Goal: Use online tool/utility: Utilize a website feature to perform a specific function

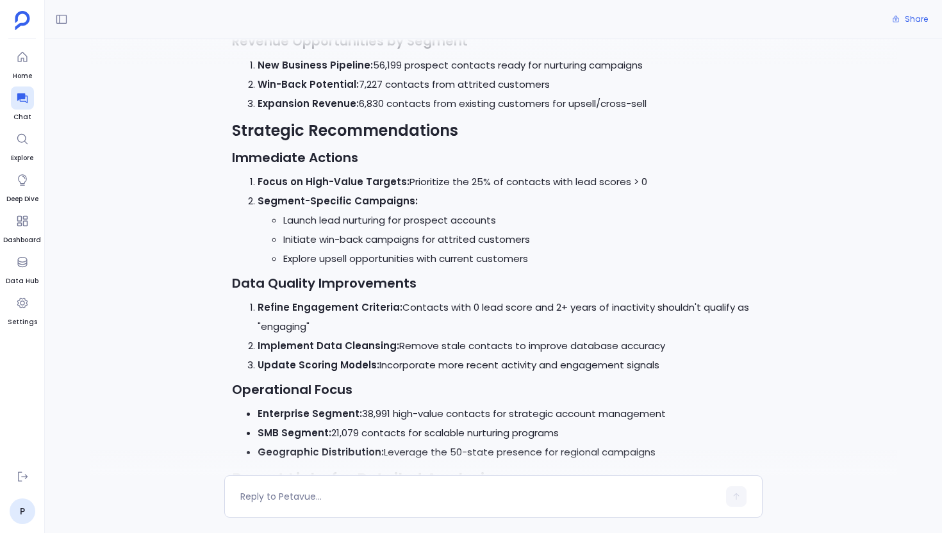
scroll to position [3138, 0]
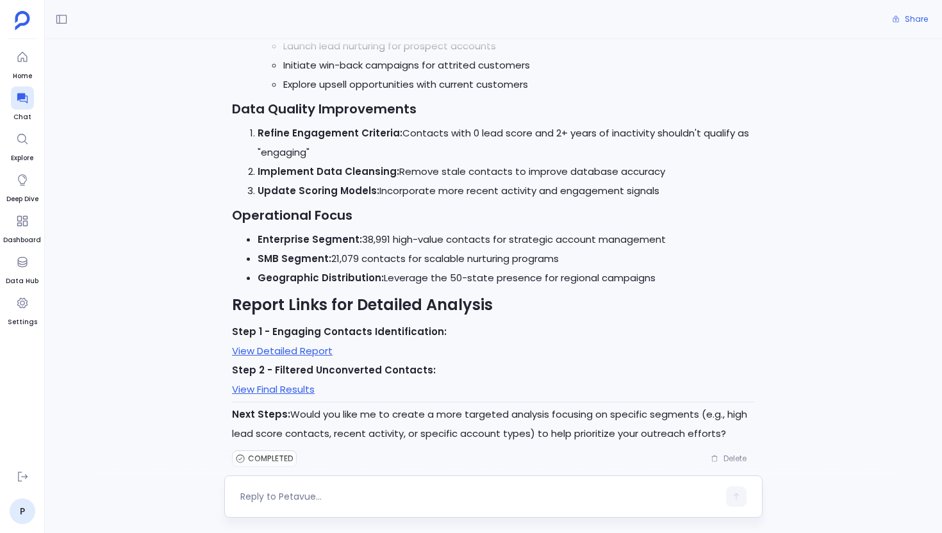
click at [348, 496] on textarea at bounding box center [479, 496] width 478 height 13
type textarea "open opportunities"
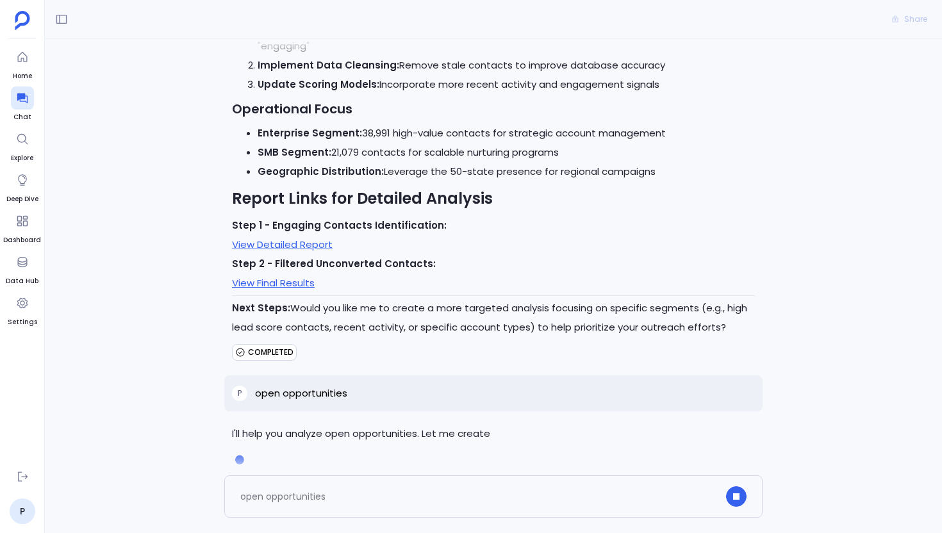
scroll to position [3297, 0]
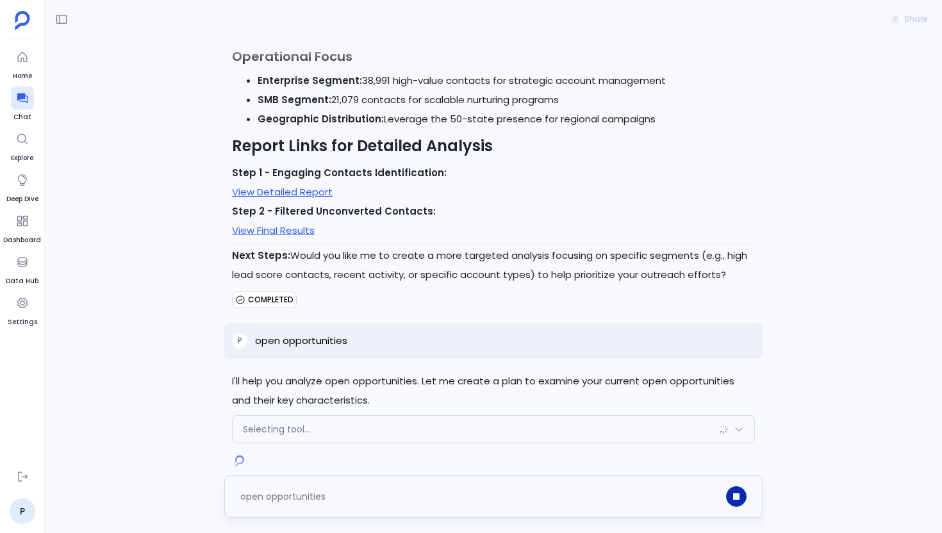
click at [740, 500] on button "button" at bounding box center [736, 497] width 21 height 21
click at [639, 395] on div "I'll help you analyze open opportunities. Let me create a plan to examine your …" at bounding box center [493, 420] width 539 height 97
click at [630, 416] on div "Planner" at bounding box center [494, 429] width 522 height 27
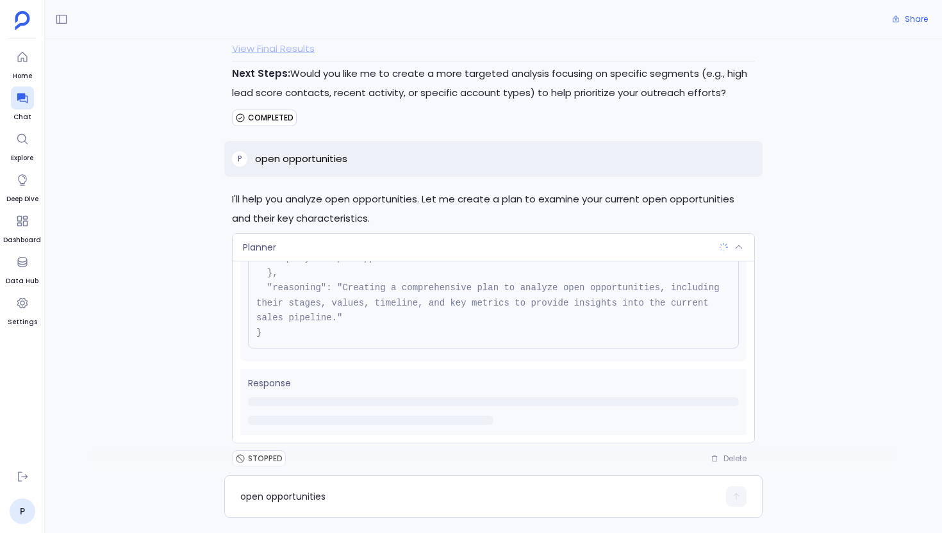
click at [495, 234] on div "Planner" at bounding box center [494, 247] width 522 height 27
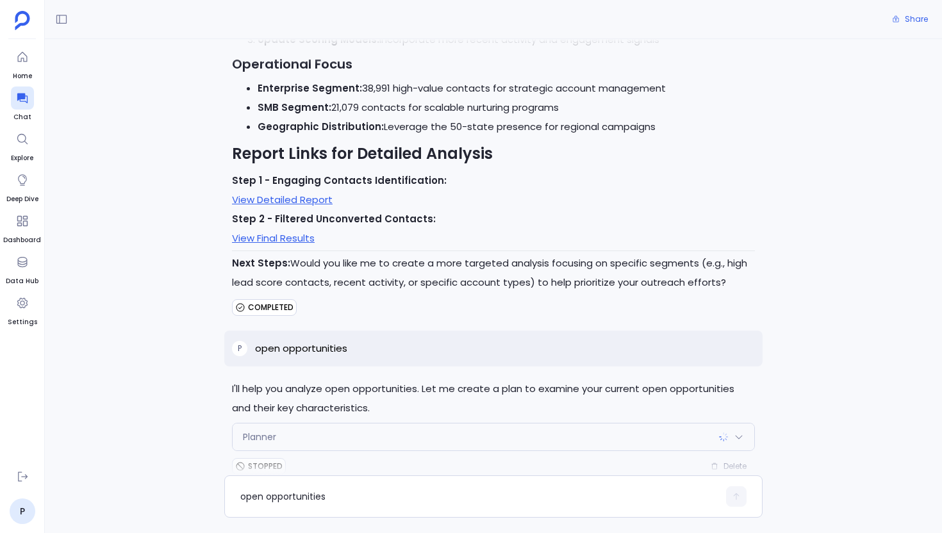
scroll to position [3115, 0]
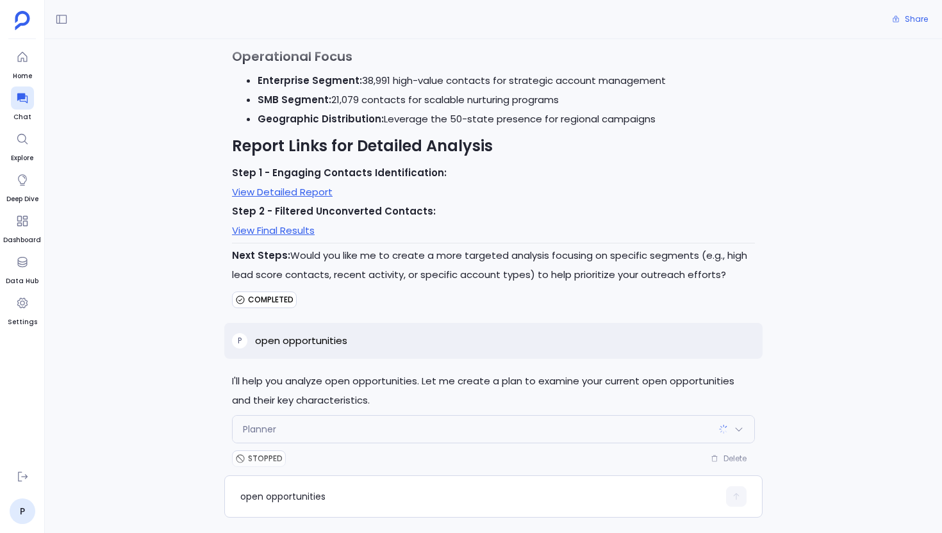
click at [423, 326] on div "P open opportunities" at bounding box center [493, 341] width 539 height 36
click at [278, 503] on div "open opportunities" at bounding box center [479, 497] width 478 height 21
click at [277, 496] on textarea "open opportunities" at bounding box center [479, 496] width 478 height 13
type textarea "try again"
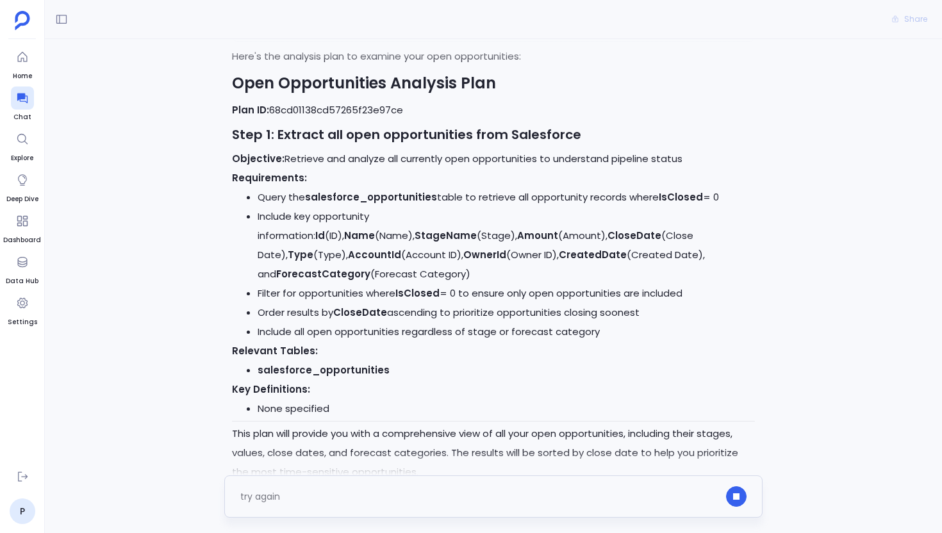
scroll to position [3772, 0]
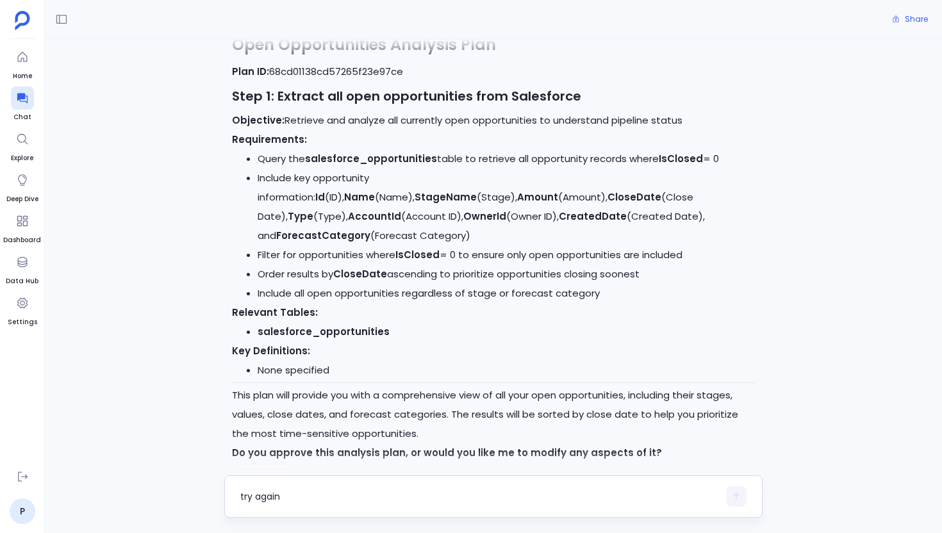
click at [308, 505] on div "try again" at bounding box center [479, 497] width 478 height 21
click at [299, 497] on textarea "try again" at bounding box center [479, 496] width 478 height 13
type textarea "yes"
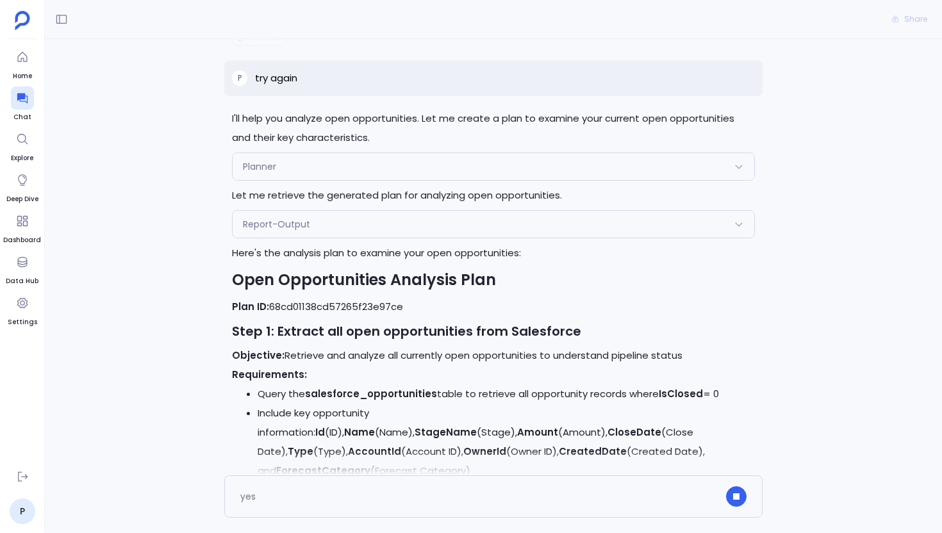
scroll to position [3624, 0]
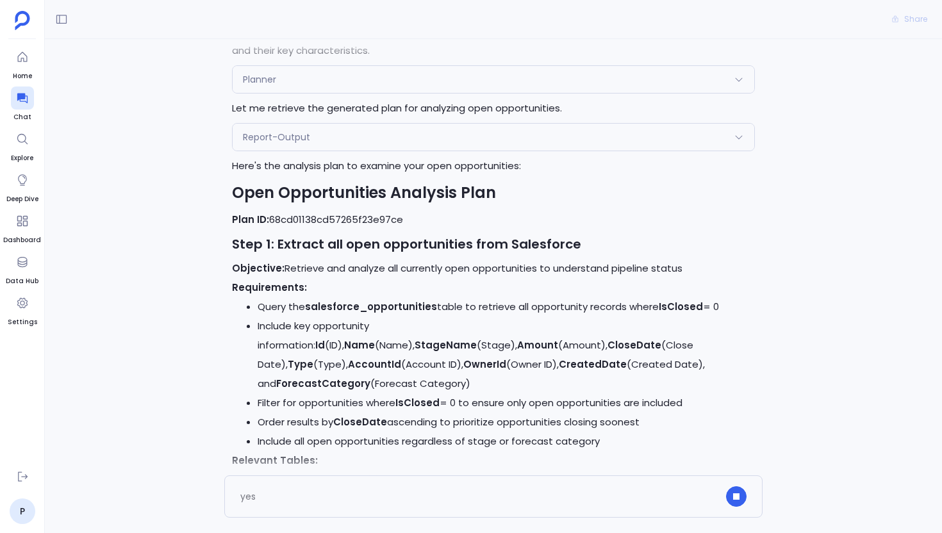
click at [370, 124] on div "Report-Output" at bounding box center [494, 137] width 522 height 27
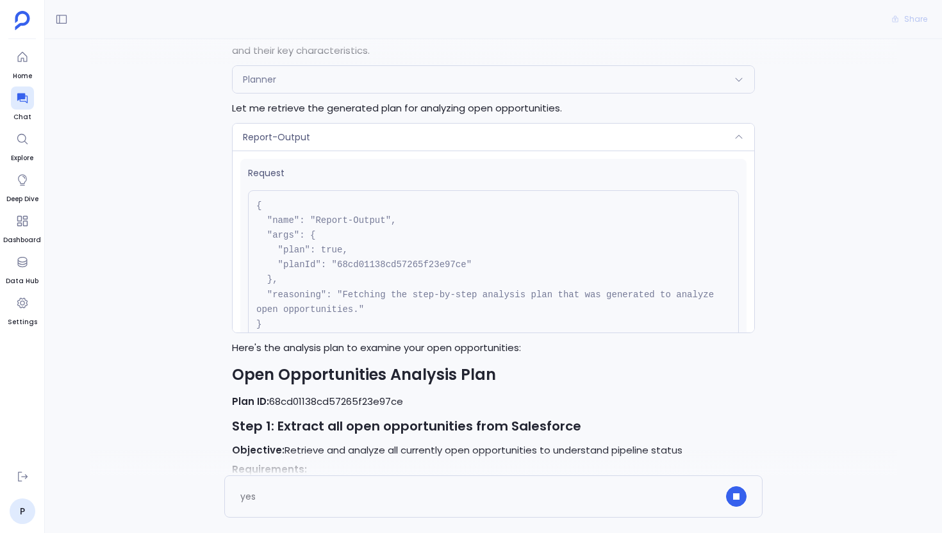
click at [370, 124] on div "Report-Output" at bounding box center [494, 137] width 522 height 27
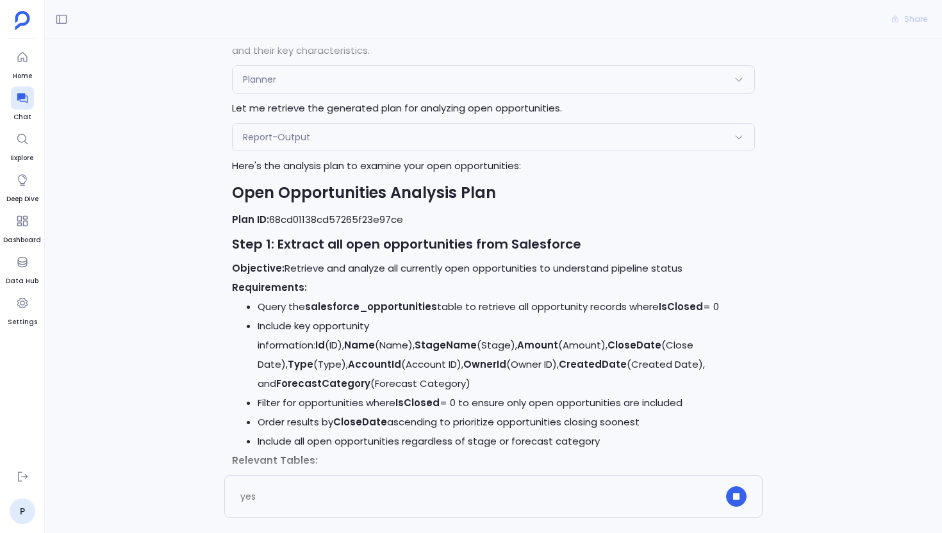
click at [370, 64] on div at bounding box center [494, 52] width 808 height 26
click at [319, 67] on div "Planner" at bounding box center [494, 79] width 522 height 27
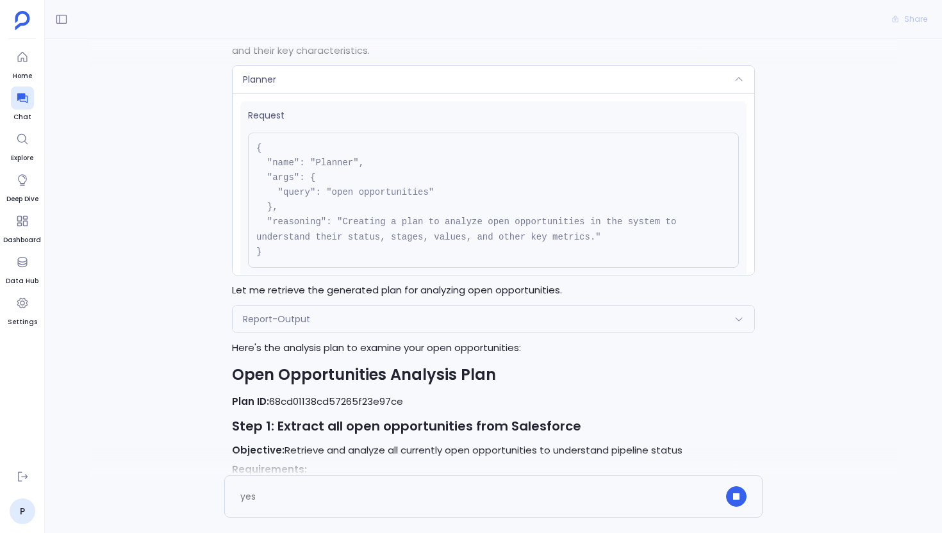
click at [319, 67] on div "Planner" at bounding box center [494, 79] width 522 height 27
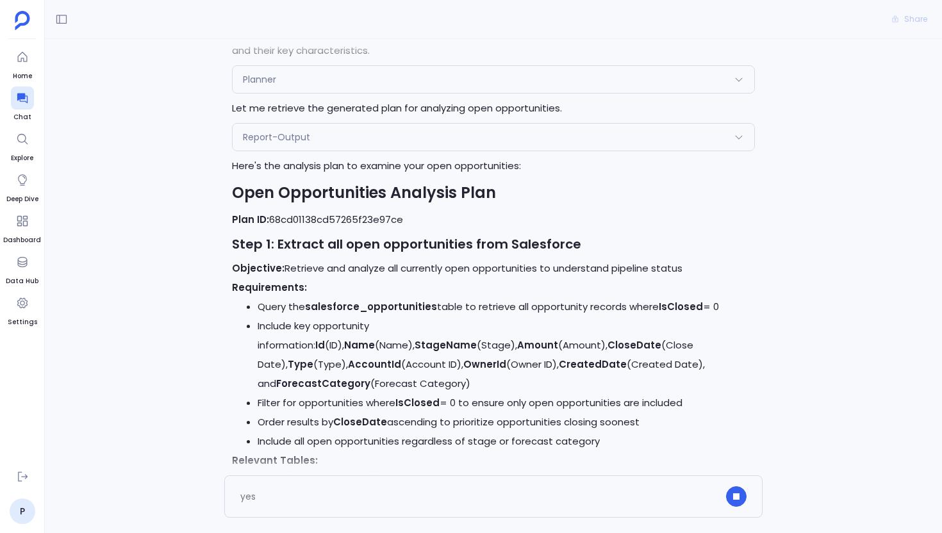
click at [319, 67] on div "Planner" at bounding box center [494, 79] width 522 height 27
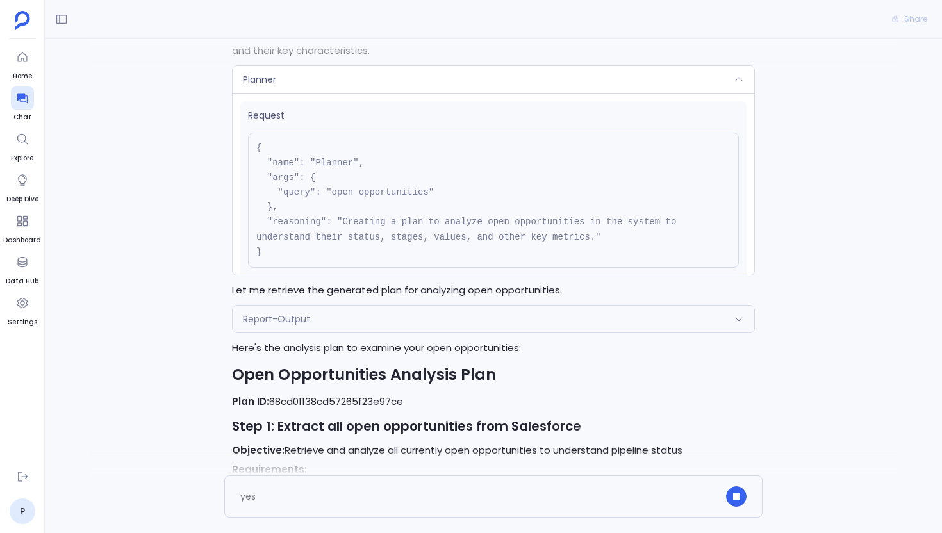
click at [319, 67] on div "Planner" at bounding box center [494, 79] width 522 height 27
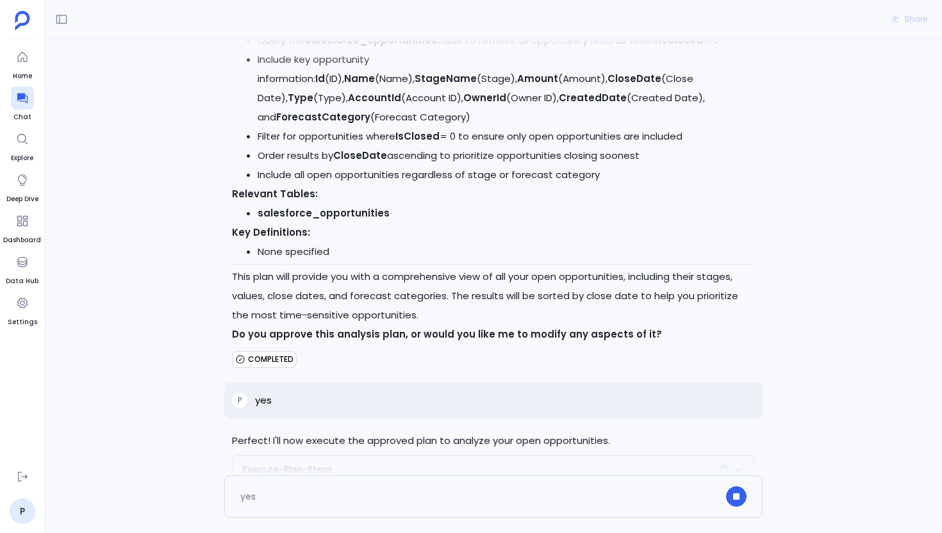
scroll to position [3912, 0]
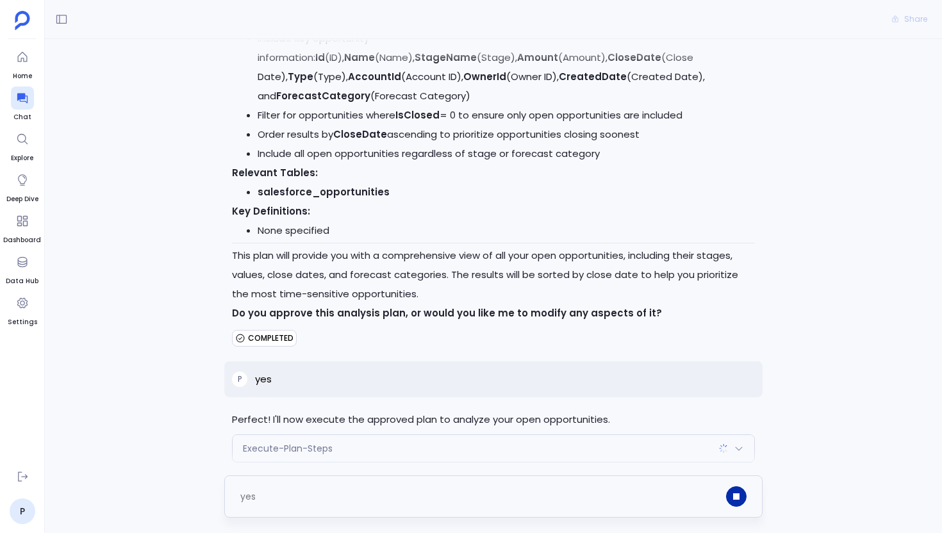
click at [734, 499] on icon "button" at bounding box center [736, 497] width 6 height 6
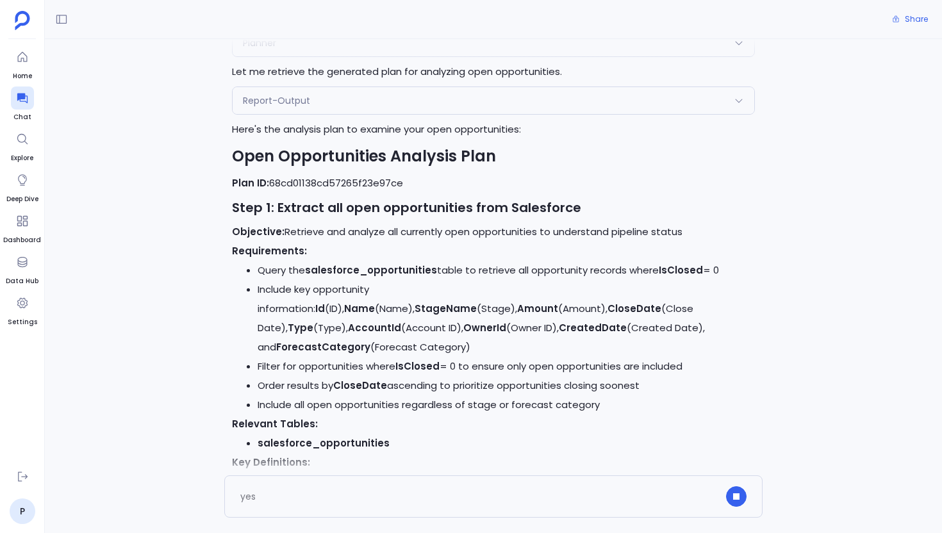
scroll to position [3936, 0]
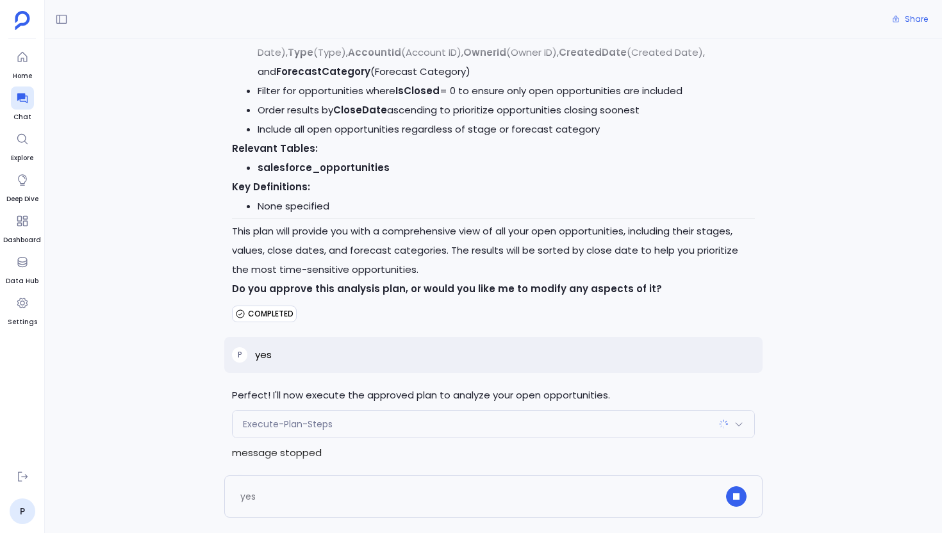
click at [260, 347] on p "yes" at bounding box center [263, 354] width 17 height 15
click at [394, 386] on p "Perfect! I'll now execute the approved plan to analyze your open opportunities." at bounding box center [493, 395] width 523 height 19
click at [265, 347] on p "yes" at bounding box center [263, 354] width 17 height 15
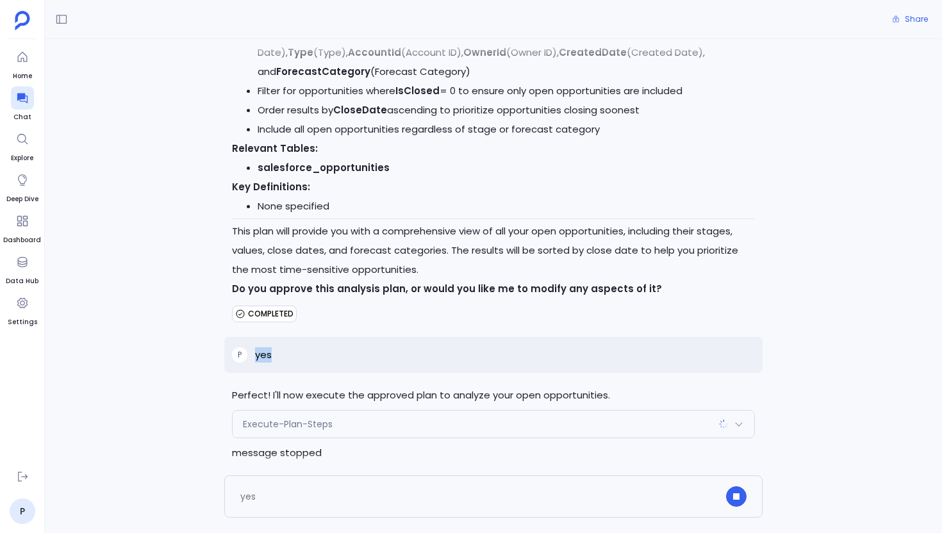
copy p "yes"
click at [737, 494] on icon "button" at bounding box center [736, 496] width 5 height 5
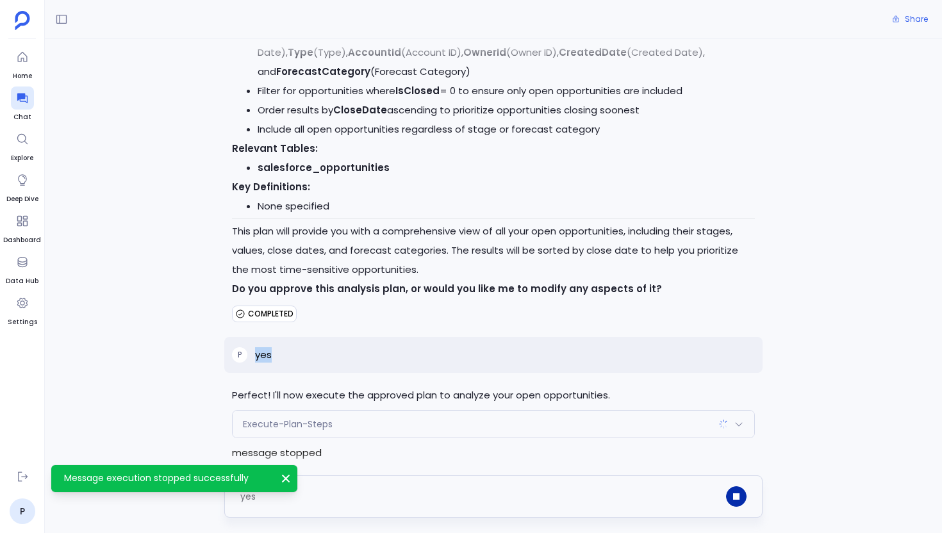
click at [731, 498] on button "button" at bounding box center [736, 497] width 21 height 21
click at [740, 497] on button "button" at bounding box center [736, 497] width 21 height 21
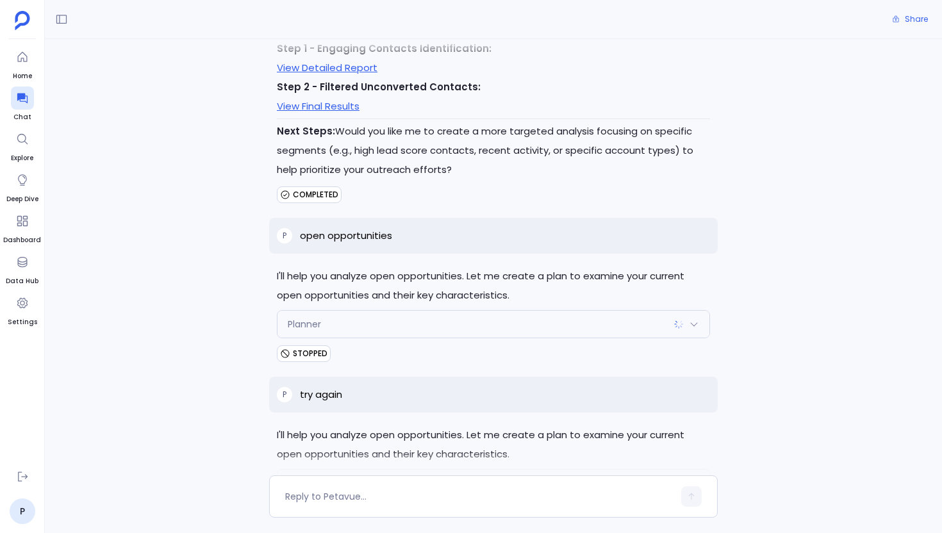
scroll to position [3563, 0]
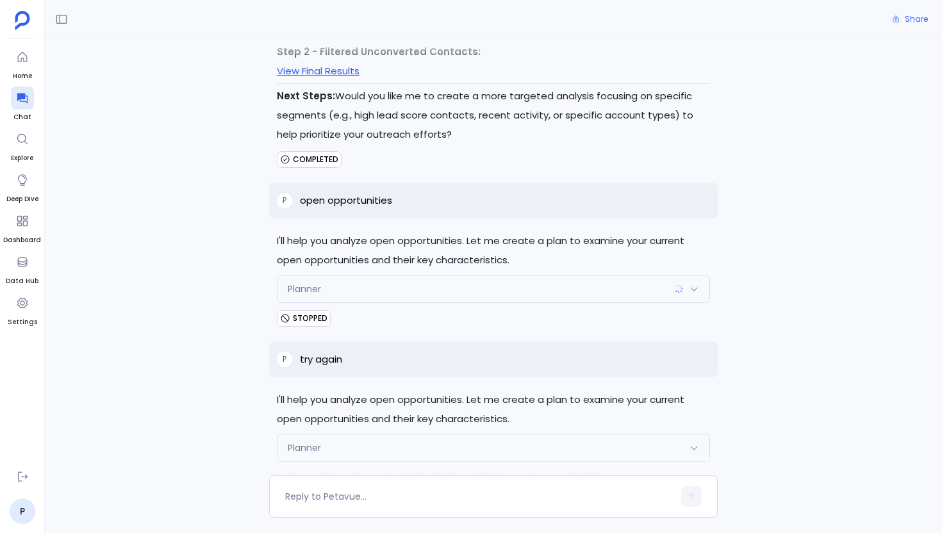
click at [456, 188] on div "P open opportunities" at bounding box center [493, 201] width 449 height 36
click at [382, 193] on p "open opportunities" at bounding box center [346, 200] width 92 height 15
click at [408, 342] on div "P try again" at bounding box center [493, 360] width 449 height 36
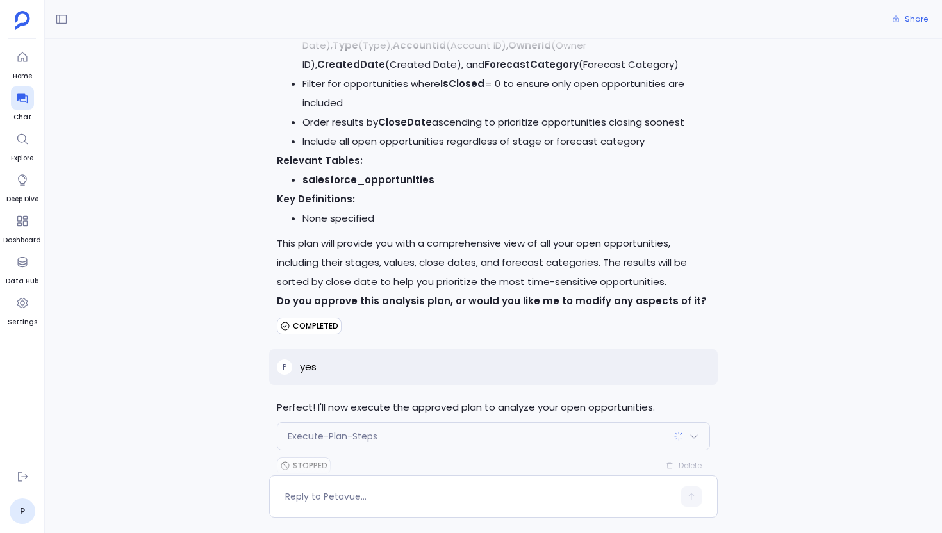
scroll to position [4296, 0]
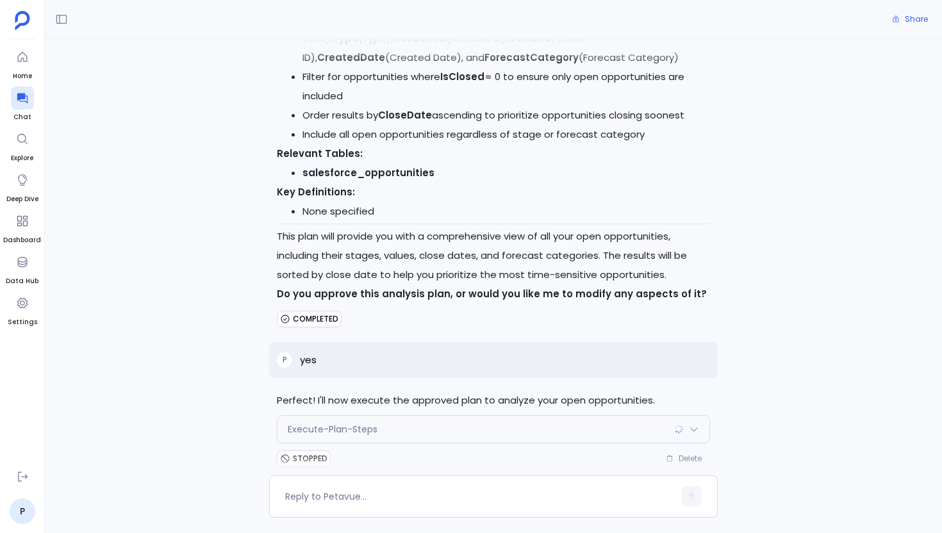
click at [357, 342] on div "P yes" at bounding box center [493, 360] width 449 height 36
click at [366, 495] on textarea at bounding box center [479, 496] width 388 height 13
type textarea "try again"
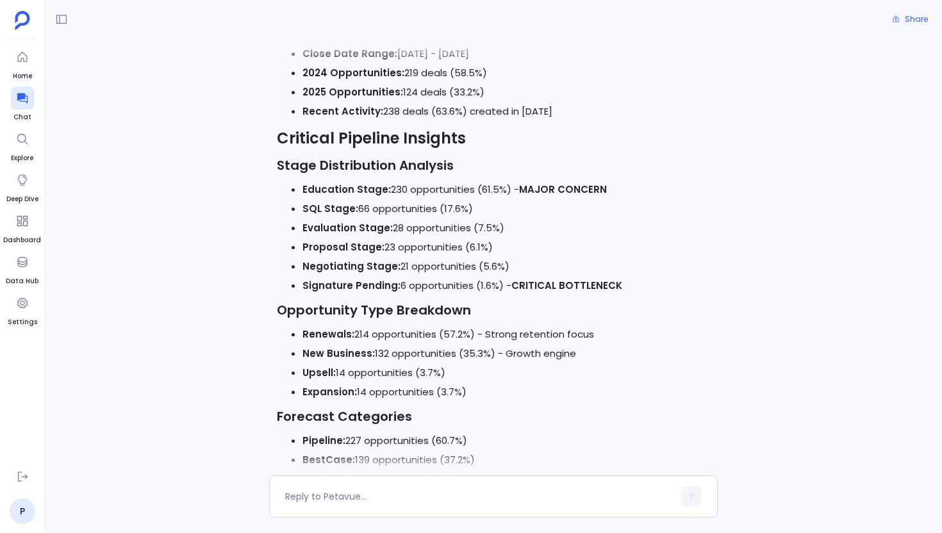
scroll to position [6242, 0]
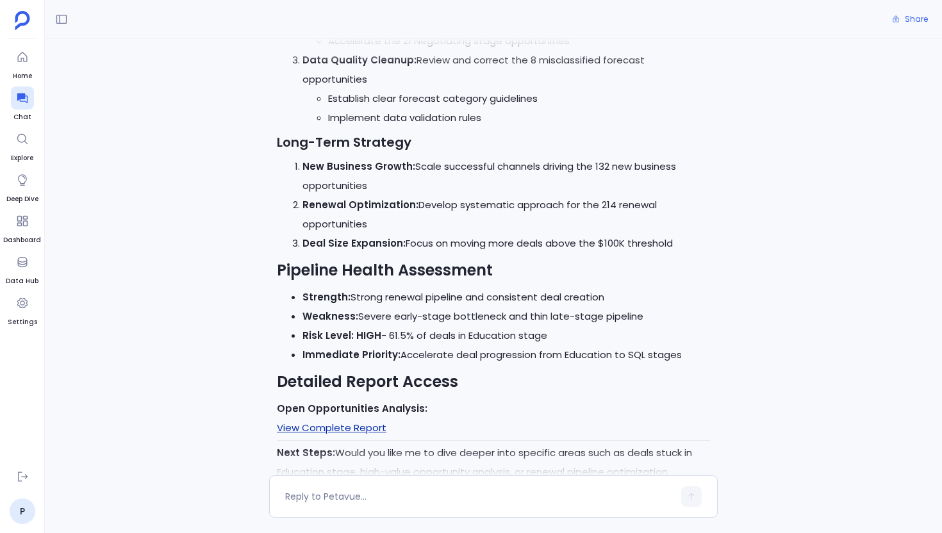
click at [333, 421] on link "View Complete Report" at bounding box center [332, 427] width 110 height 13
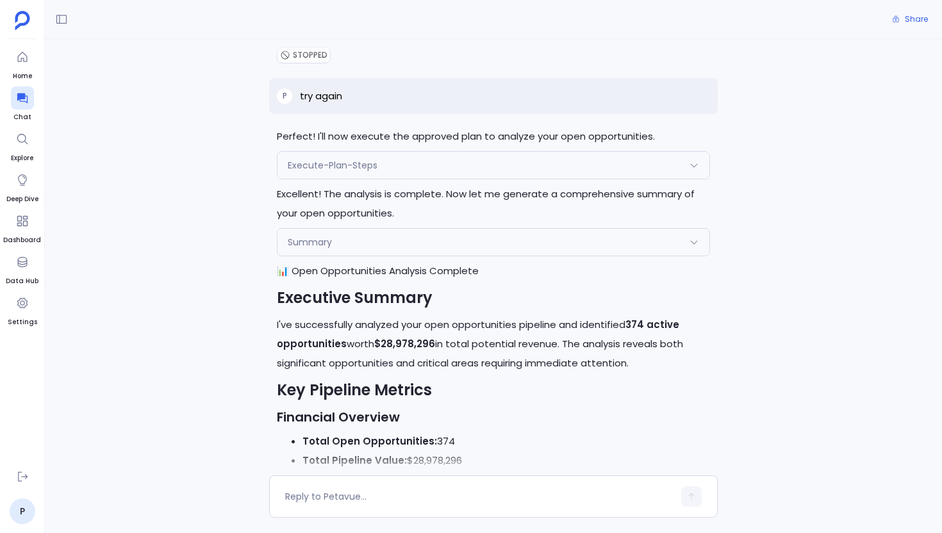
scroll to position [4550, 0]
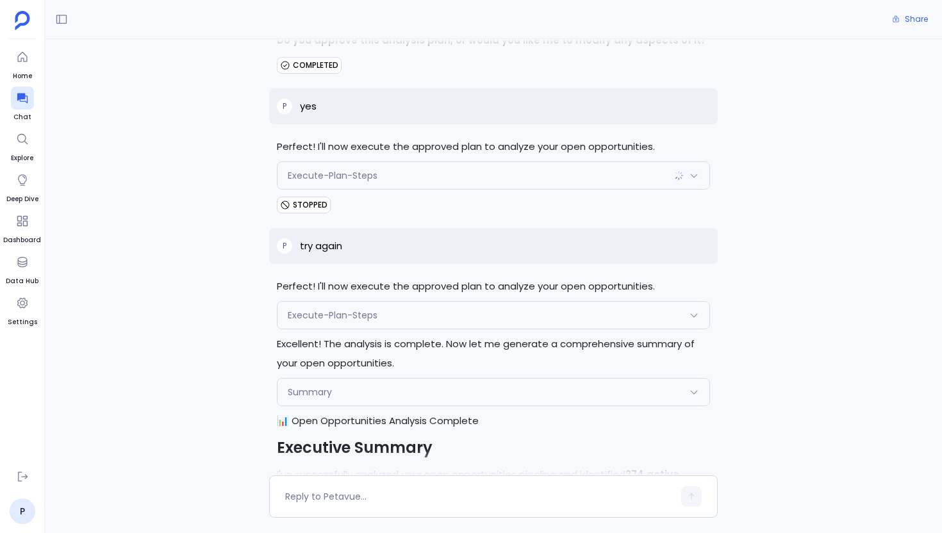
click at [521, 302] on div "Execute-Plan-Steps" at bounding box center [494, 315] width 432 height 27
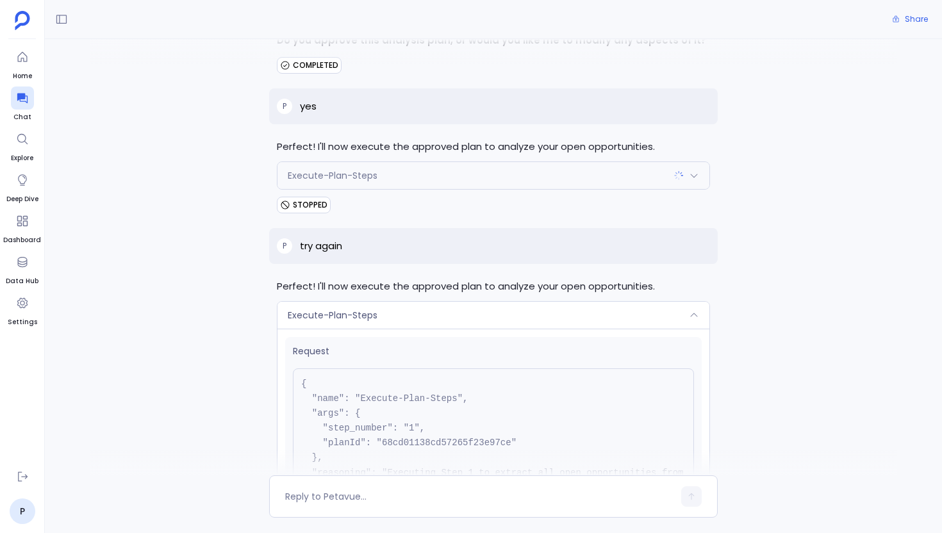
click at [521, 302] on div "Execute-Plan-Steps" at bounding box center [494, 315] width 432 height 27
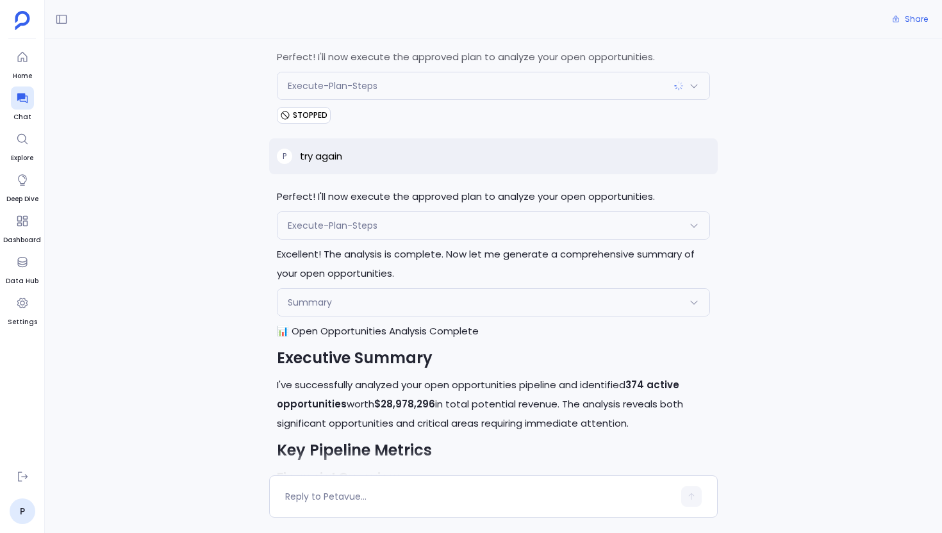
scroll to position [4650, 0]
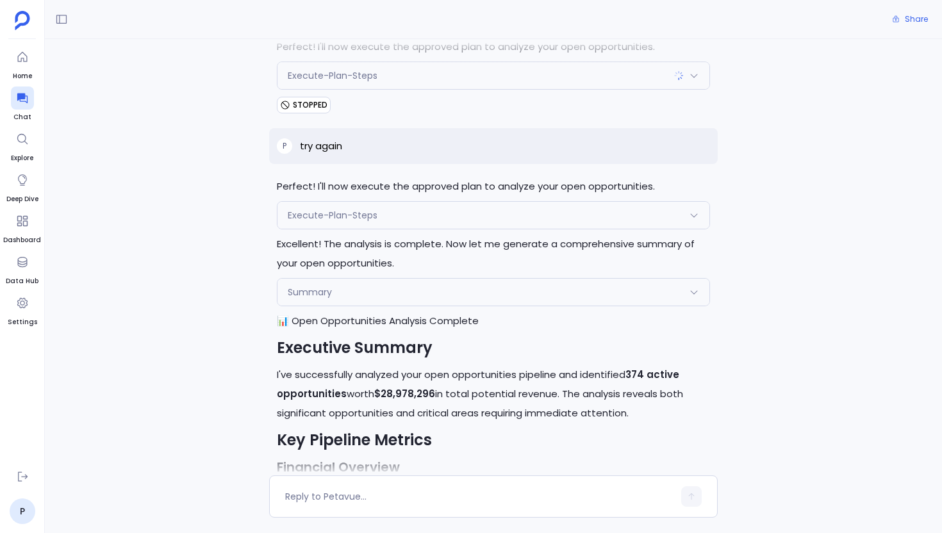
click at [456, 202] on div "Execute-Plan-Steps" at bounding box center [494, 215] width 432 height 27
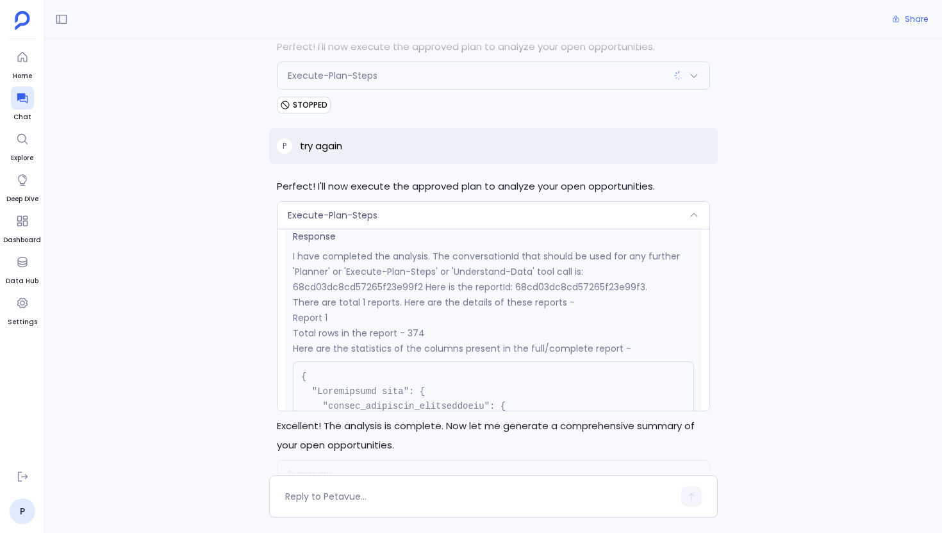
scroll to position [0, 0]
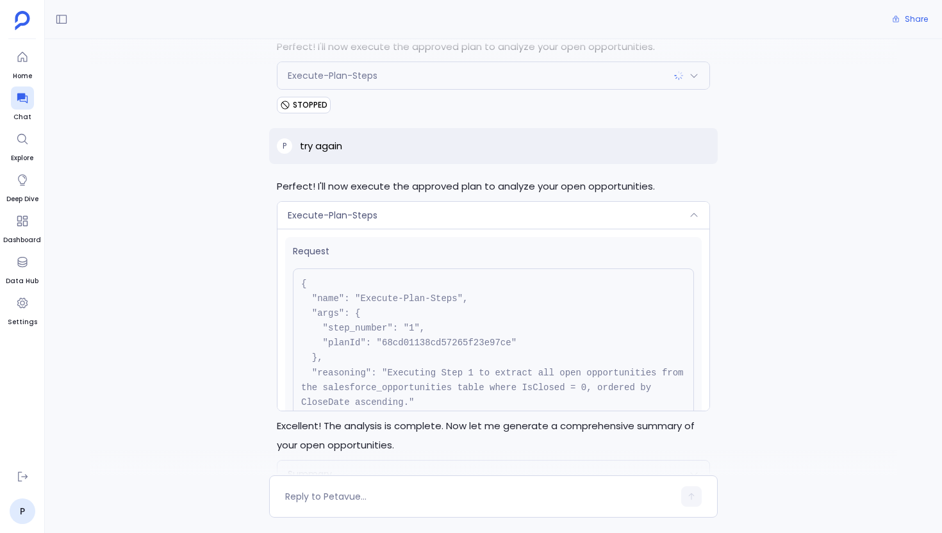
click at [449, 202] on div "Execute-Plan-Steps" at bounding box center [494, 215] width 432 height 27
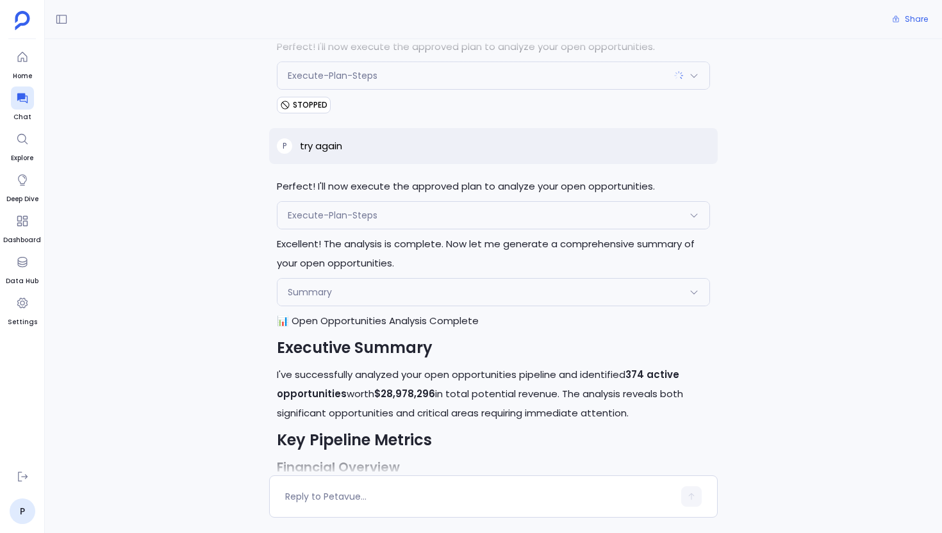
click at [512, 279] on div "Summary" at bounding box center [494, 292] width 432 height 27
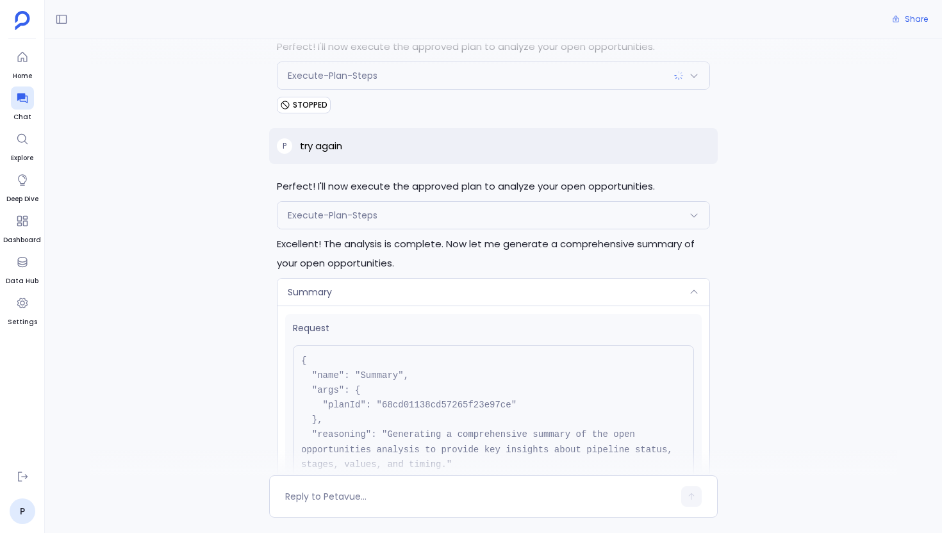
click at [455, 279] on div "Summary" at bounding box center [494, 292] width 432 height 27
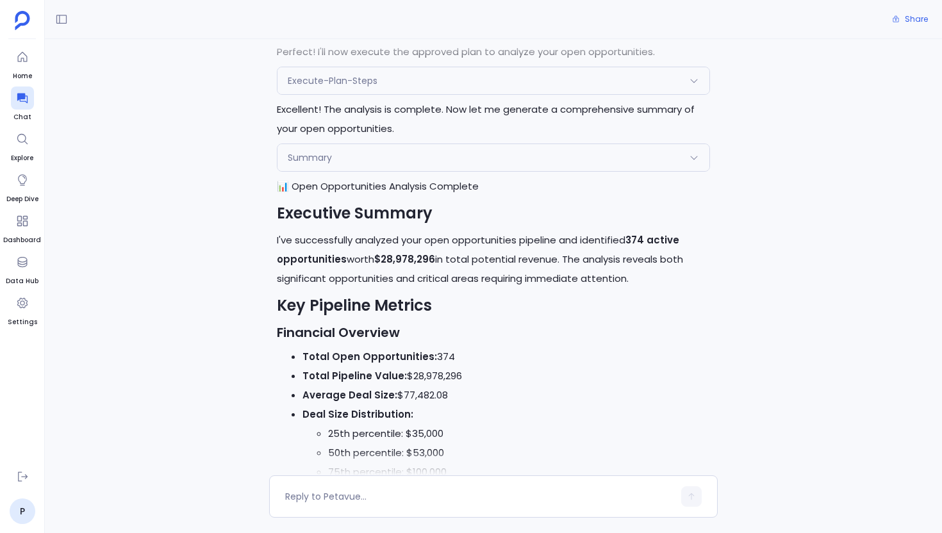
scroll to position [4746, 0]
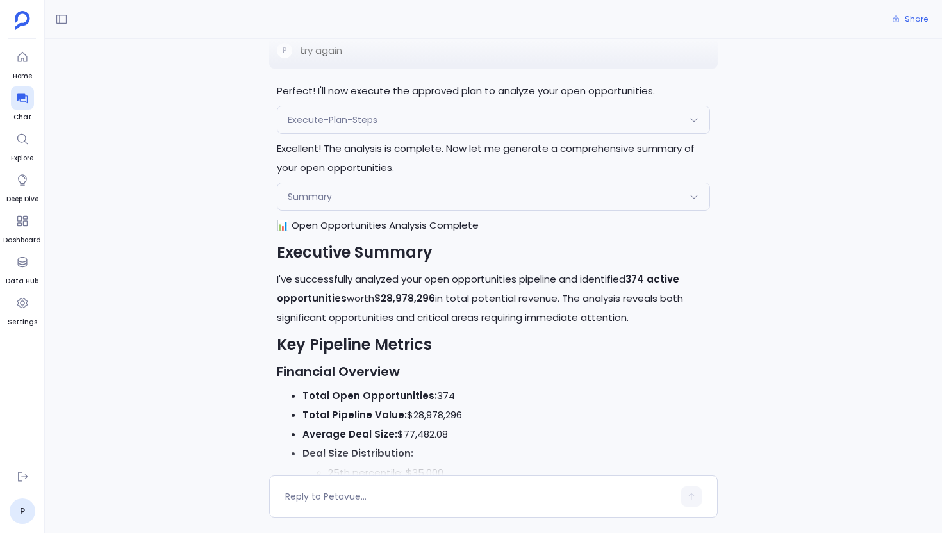
click at [414, 183] on div "Summary" at bounding box center [494, 196] width 432 height 27
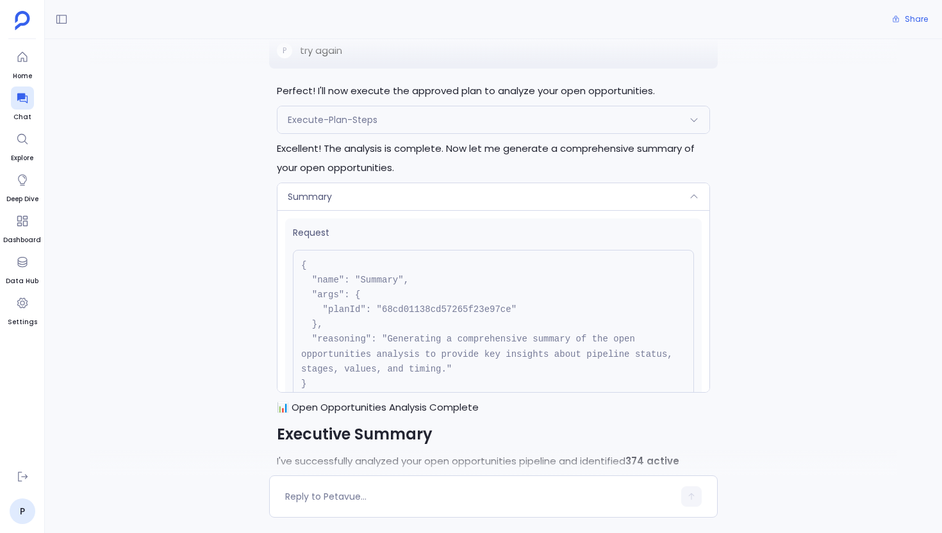
click at [414, 183] on div "Summary" at bounding box center [494, 196] width 432 height 27
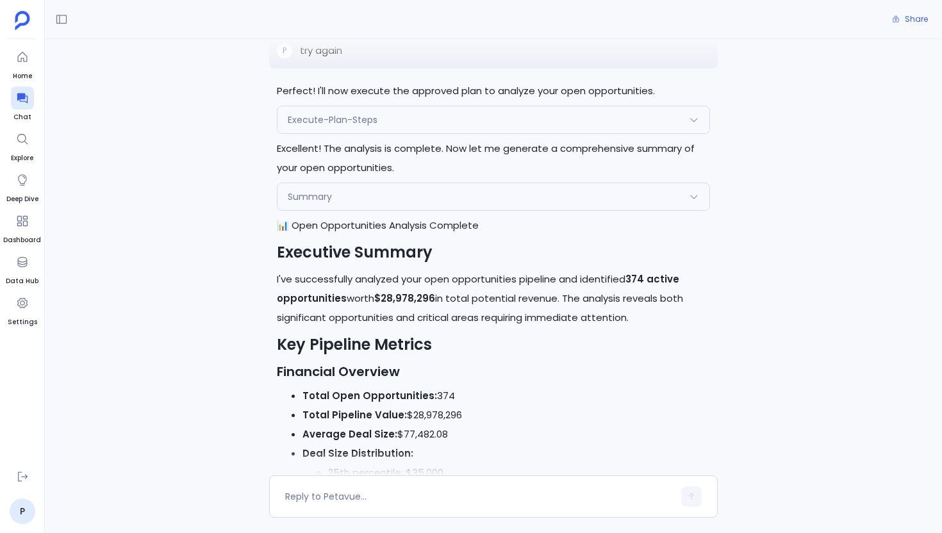
click at [428, 106] on div "Execute-Plan-Steps" at bounding box center [494, 119] width 432 height 27
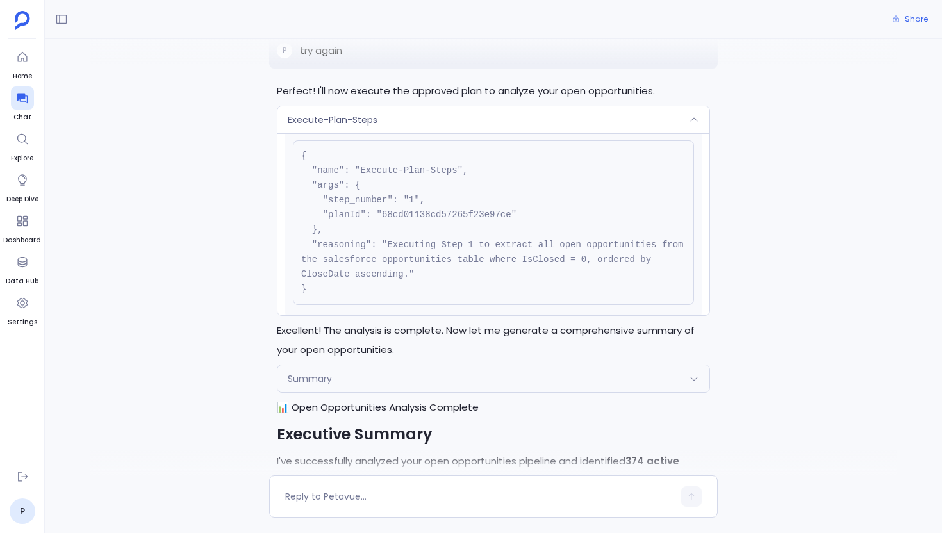
scroll to position [29, 0]
click at [442, 111] on div "Execute-Plan-Steps" at bounding box center [494, 119] width 432 height 27
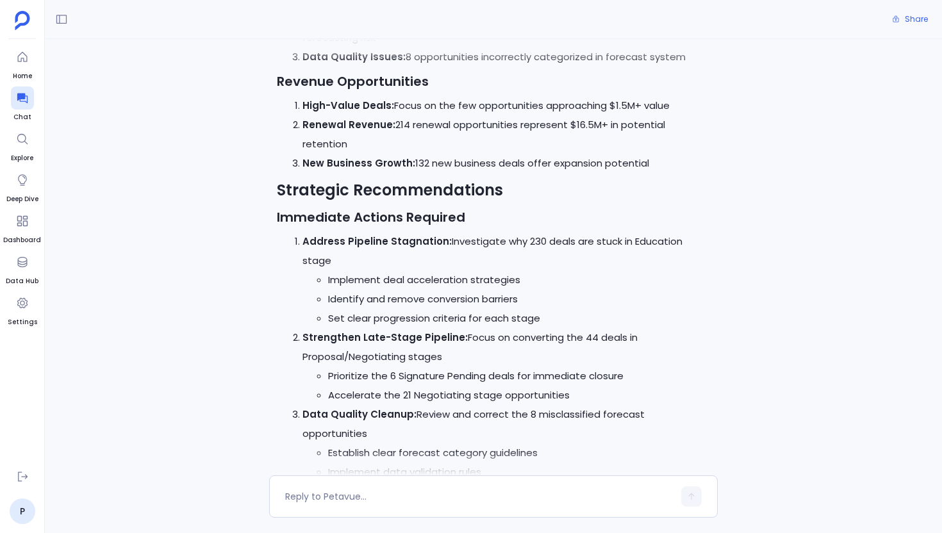
scroll to position [5985, 0]
